Goal: Task Accomplishment & Management: Manage account settings

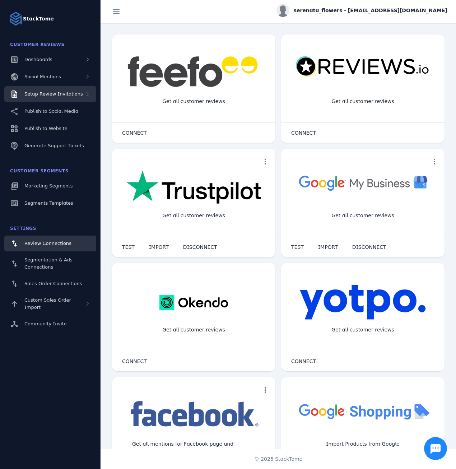
click at [68, 97] on span "Setup Review Invitations" at bounding box center [53, 93] width 59 height 5
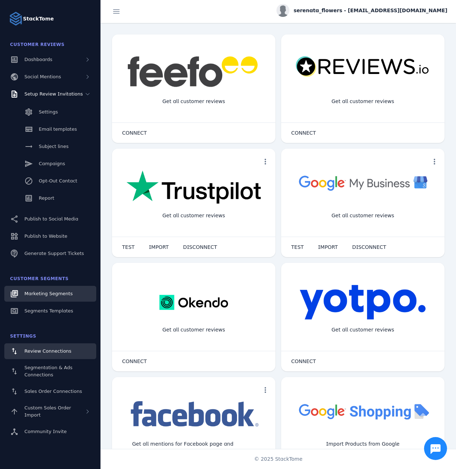
click at [56, 294] on span "Marketing Segments" at bounding box center [48, 293] width 48 height 5
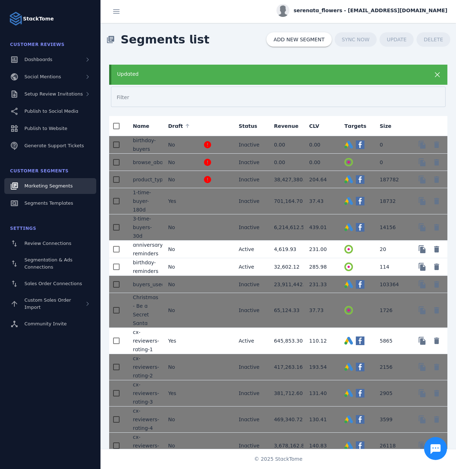
scroll to position [2988, 0]
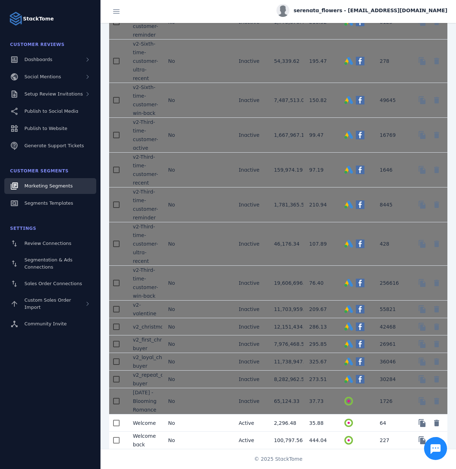
click at [192, 424] on mat-cell "No" at bounding box center [179, 423] width 35 height 17
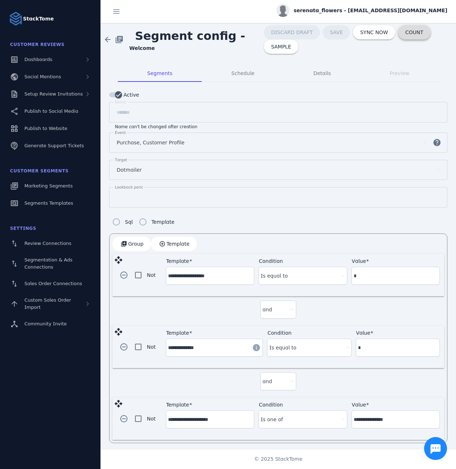
click at [401, 28] on span at bounding box center [414, 32] width 32 height 17
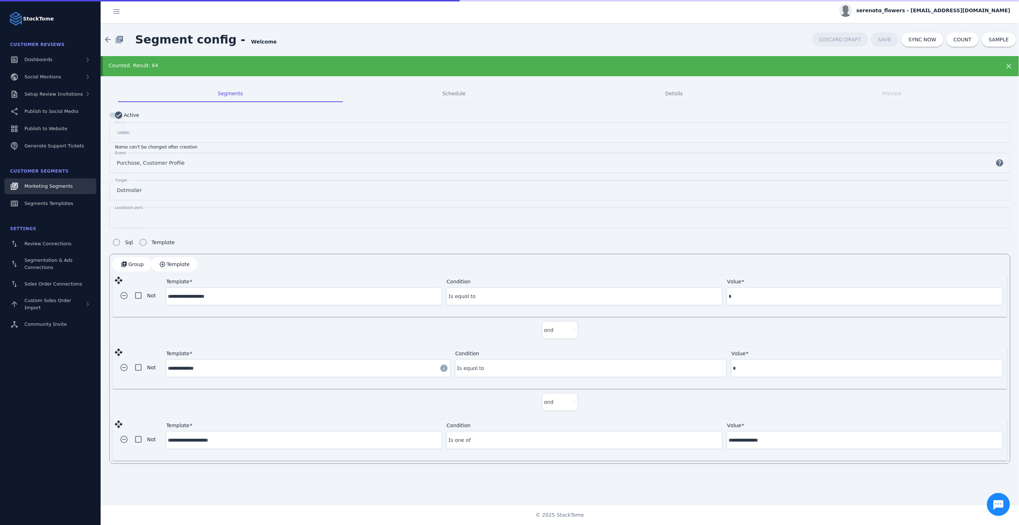
click at [56, 188] on span "Marketing Segments" at bounding box center [48, 185] width 48 height 5
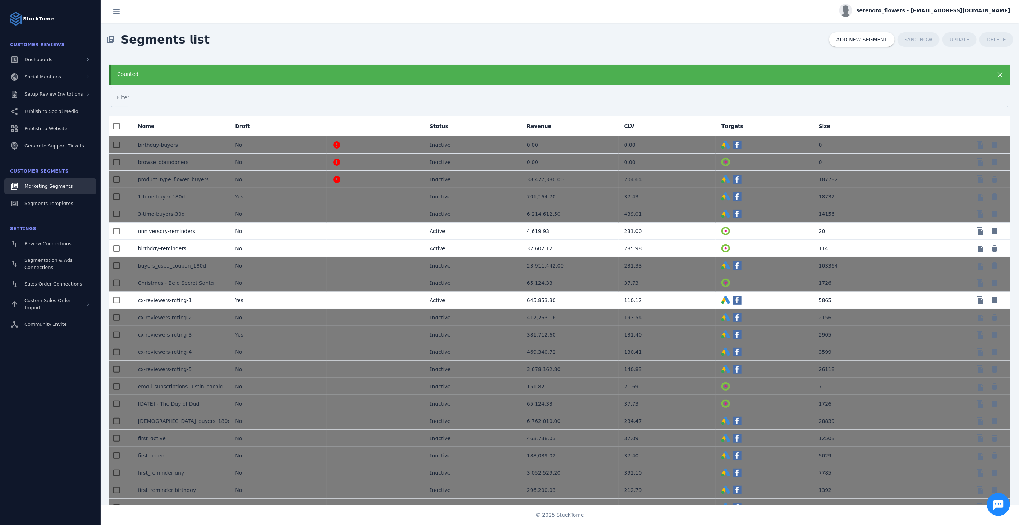
click at [456, 30] on div "library_books Segments list ADD NEW SEGMENT SYNC NOW UPDATE DELETE" at bounding box center [560, 39] width 918 height 33
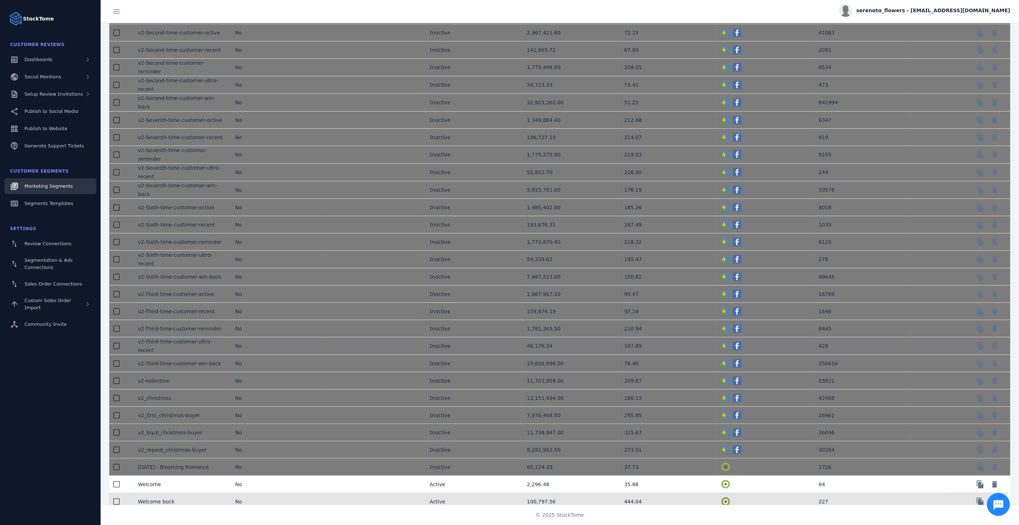
click at [340, 469] on mat-cell at bounding box center [375, 501] width 97 height 17
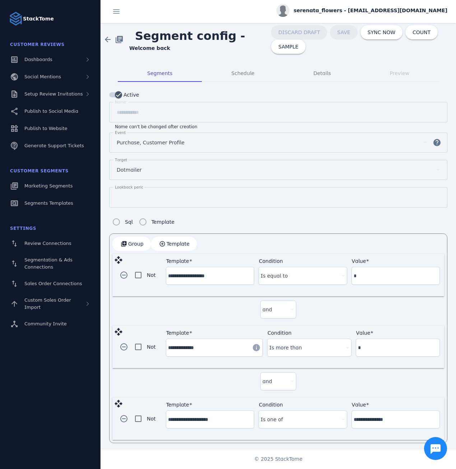
click at [372, 16] on div "serenata_flowers - [EMAIL_ADDRESS][DOMAIN_NAME]" at bounding box center [362, 10] width 171 height 13
click at [422, 70] on span "Sign out" at bounding box center [425, 69] width 21 height 9
